Goal: Use online tool/utility

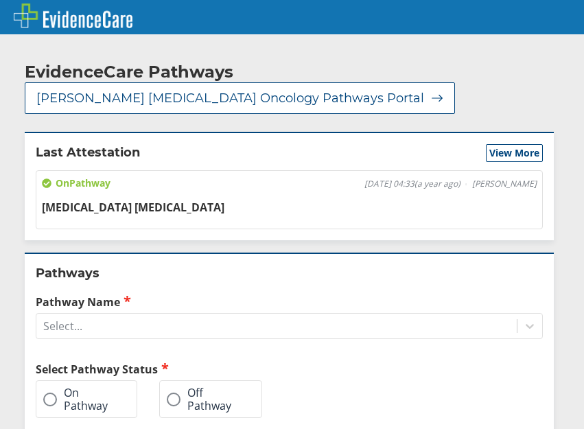
scroll to position [137, 0]
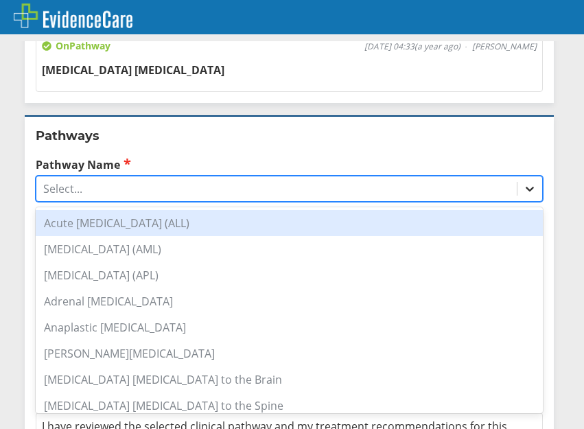
click at [523, 185] on icon at bounding box center [530, 189] width 14 height 14
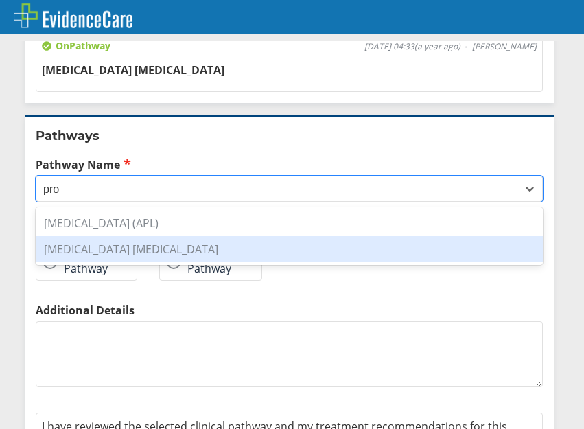
click at [154, 251] on div "[MEDICAL_DATA] [MEDICAL_DATA]" at bounding box center [289, 249] width 507 height 26
type input "pro"
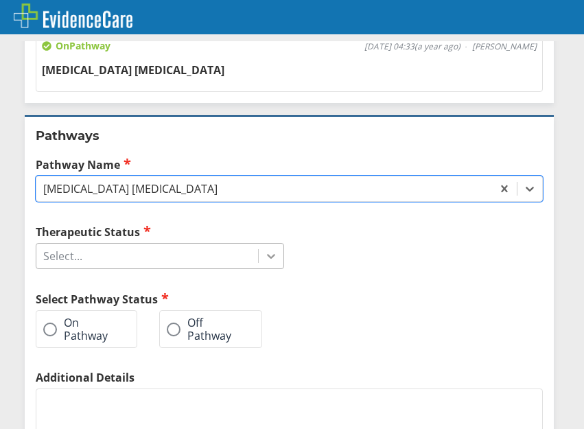
click at [268, 260] on icon at bounding box center [271, 256] width 14 height 14
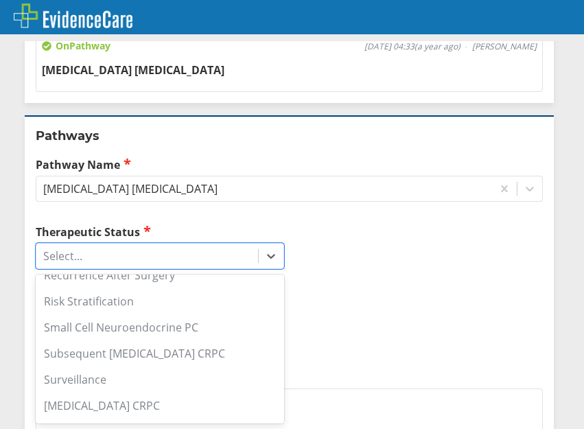
scroll to position [412, 0]
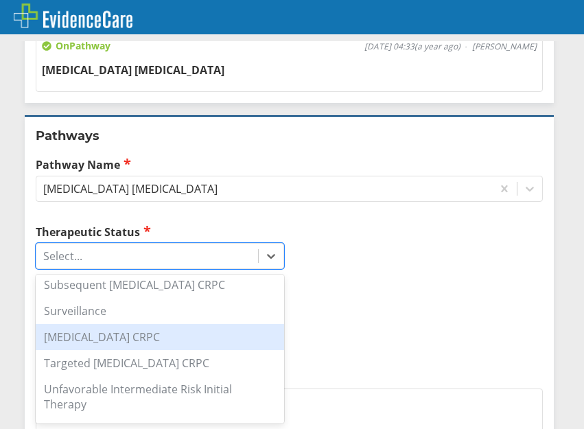
click at [154, 340] on div "[MEDICAL_DATA] CRPC" at bounding box center [160, 337] width 249 height 26
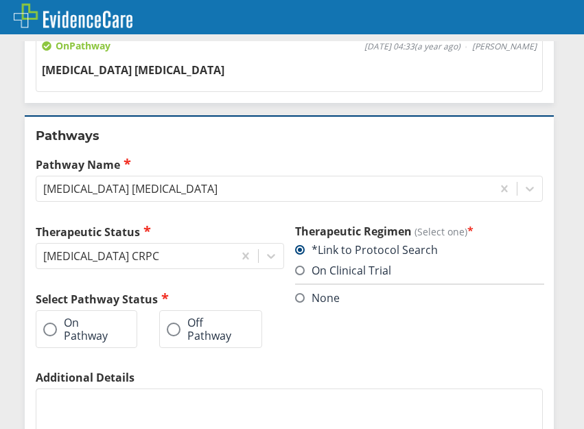
click at [48, 327] on span at bounding box center [50, 330] width 14 height 14
click at [0, 0] on input "On Pathway" at bounding box center [0, 0] width 0 height 0
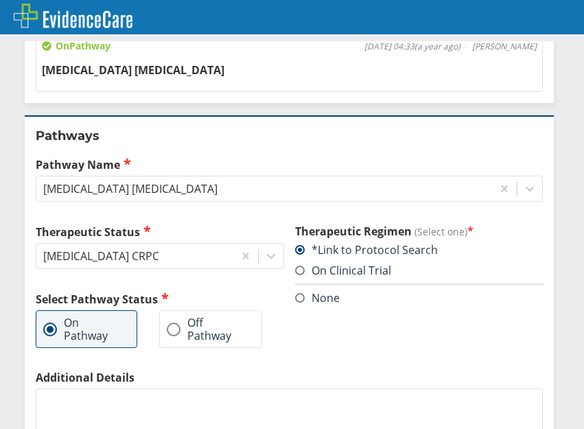
scroll to position [285, 0]
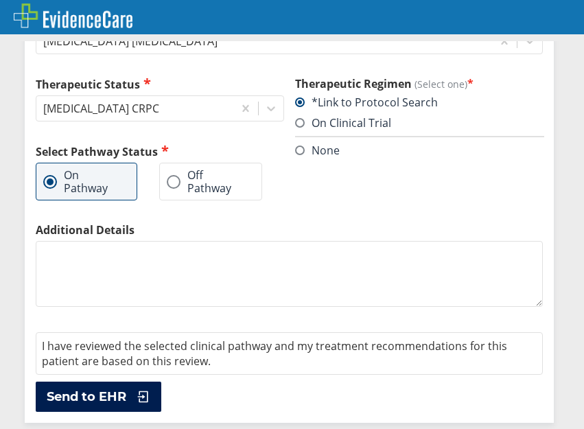
click at [115, 390] on span "Send to EHR" at bounding box center [87, 397] width 80 height 16
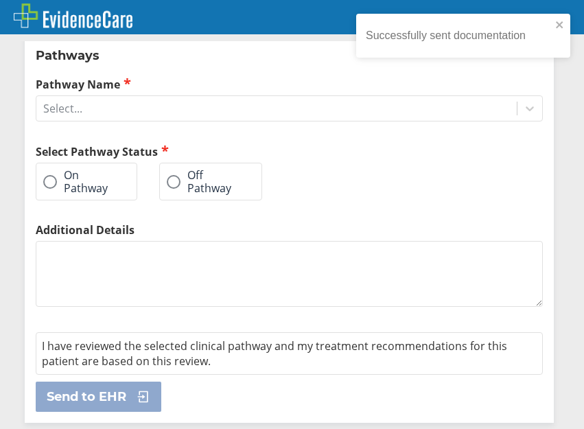
scroll to position [104, 0]
